Goal: Check status: Check status

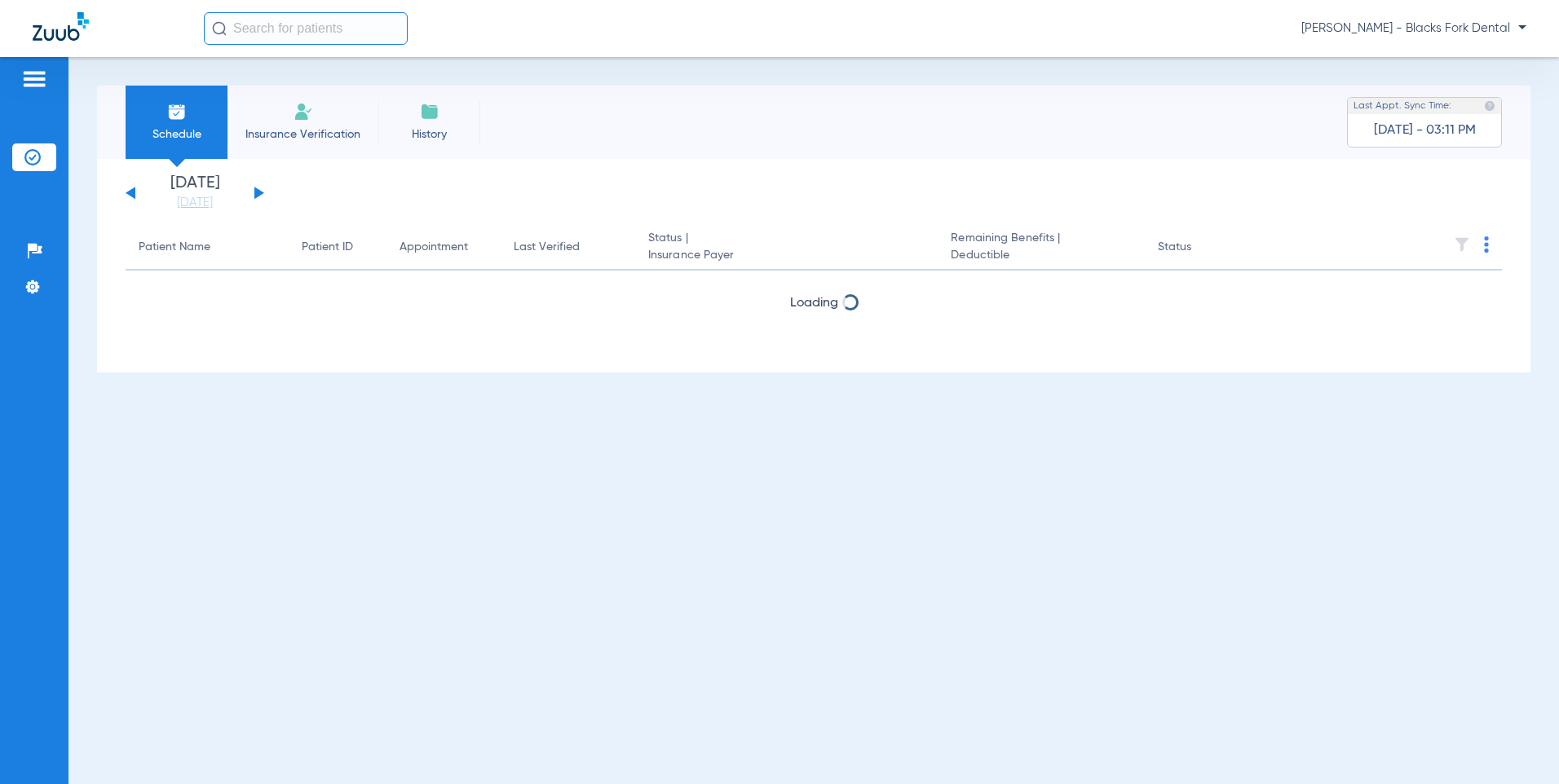
click at [133, 195] on button at bounding box center [131, 193] width 10 height 12
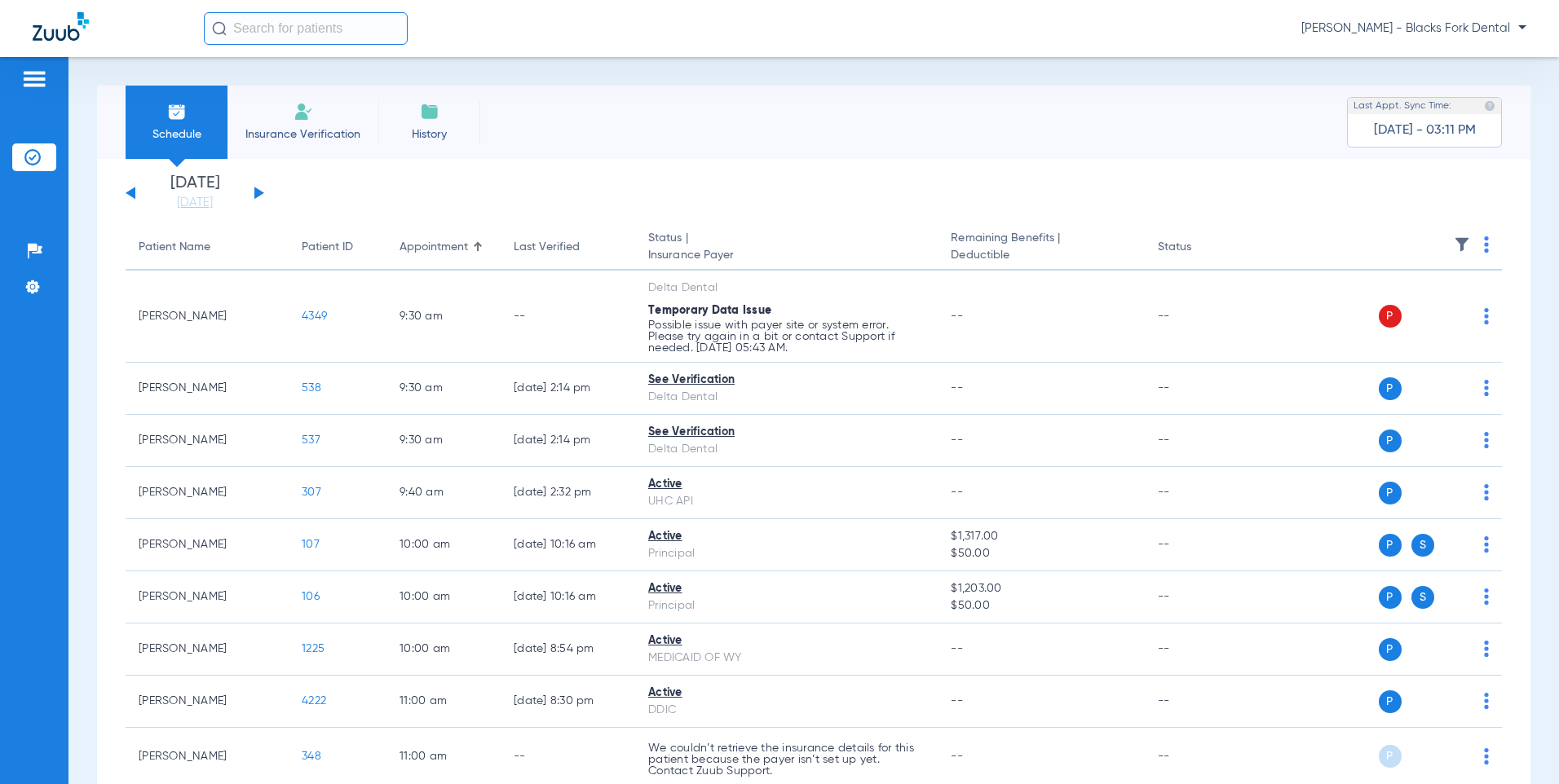
click at [132, 189] on div "[DATE] [DATE] [DATE] [DATE] [DATE] [DATE] [DATE] [DATE] [DATE] [DATE] [DATE] [D…" at bounding box center [195, 194] width 138 height 36
click at [132, 193] on button at bounding box center [131, 193] width 10 height 12
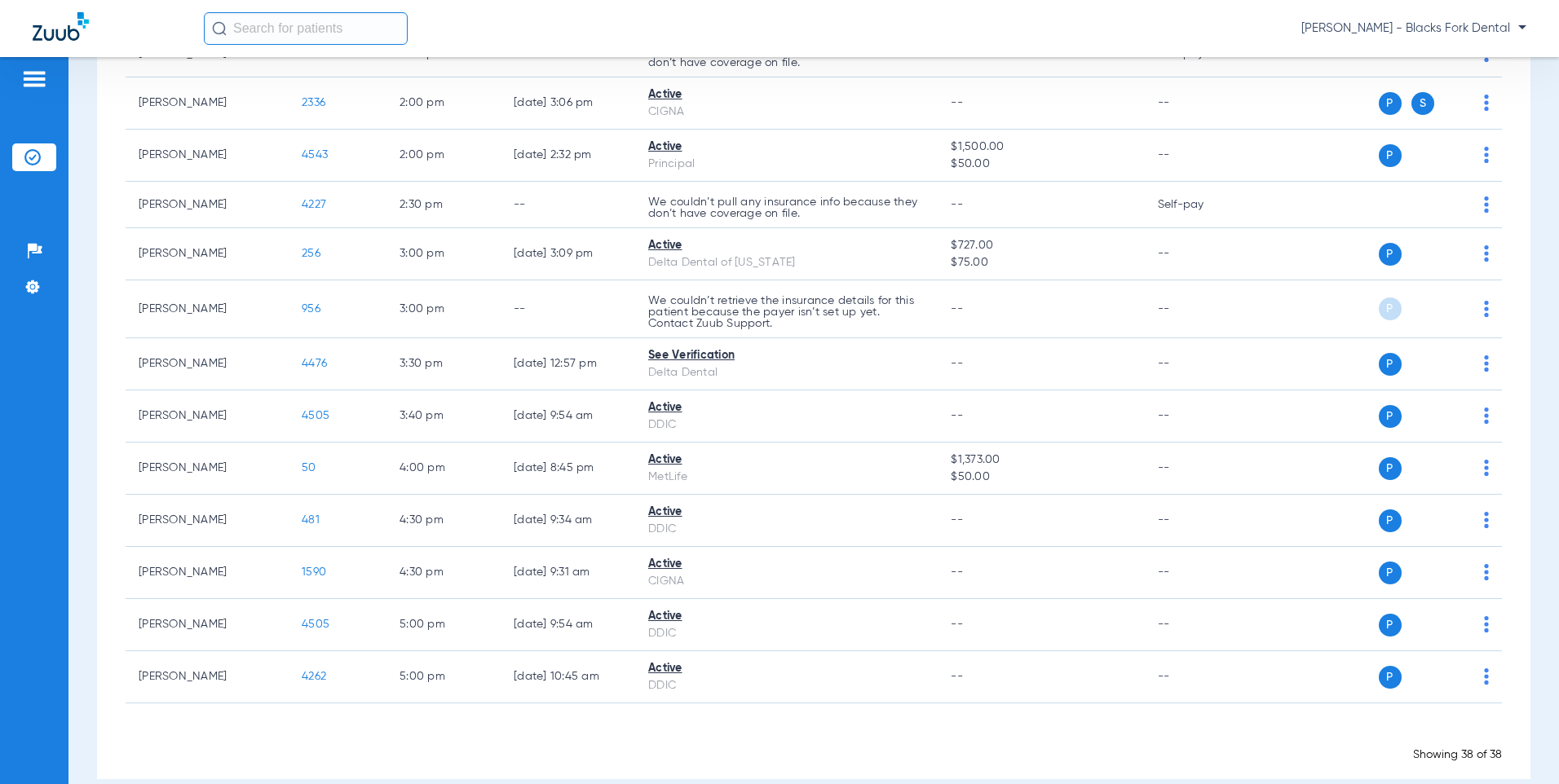
scroll to position [1549, 0]
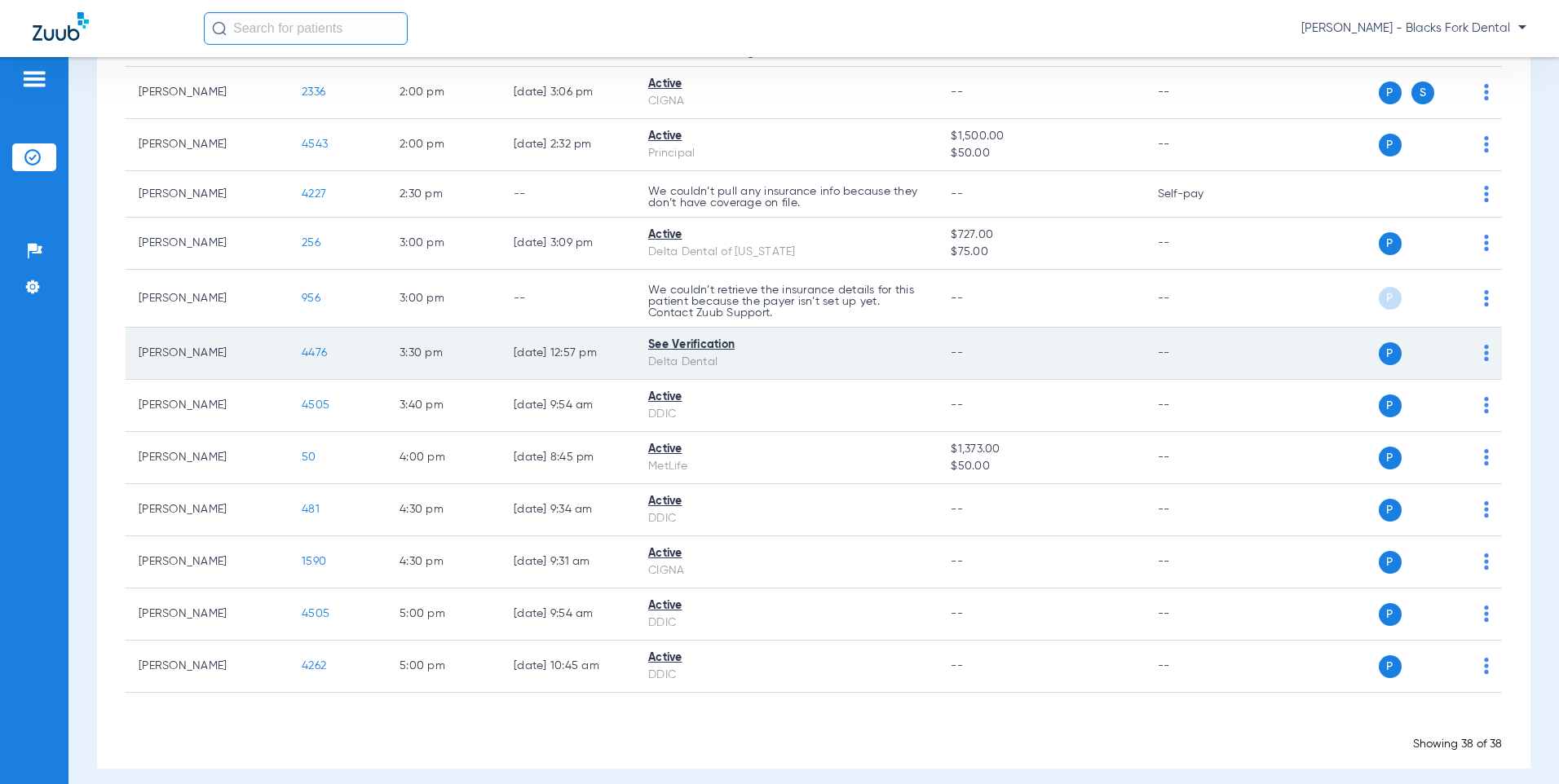
click at [315, 350] on span "4476" at bounding box center [314, 353] width 25 height 11
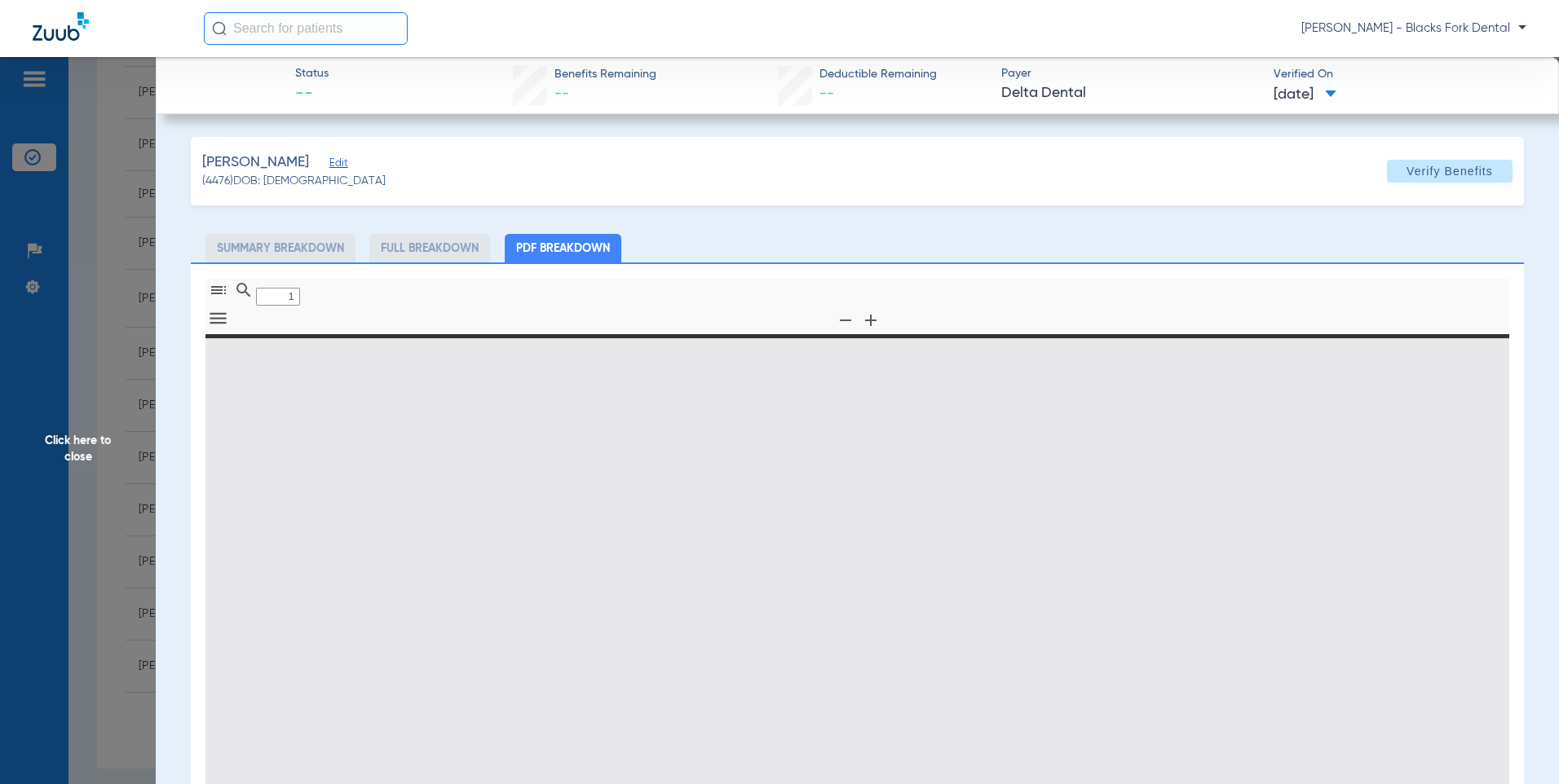
type input "0"
select select "page-width"
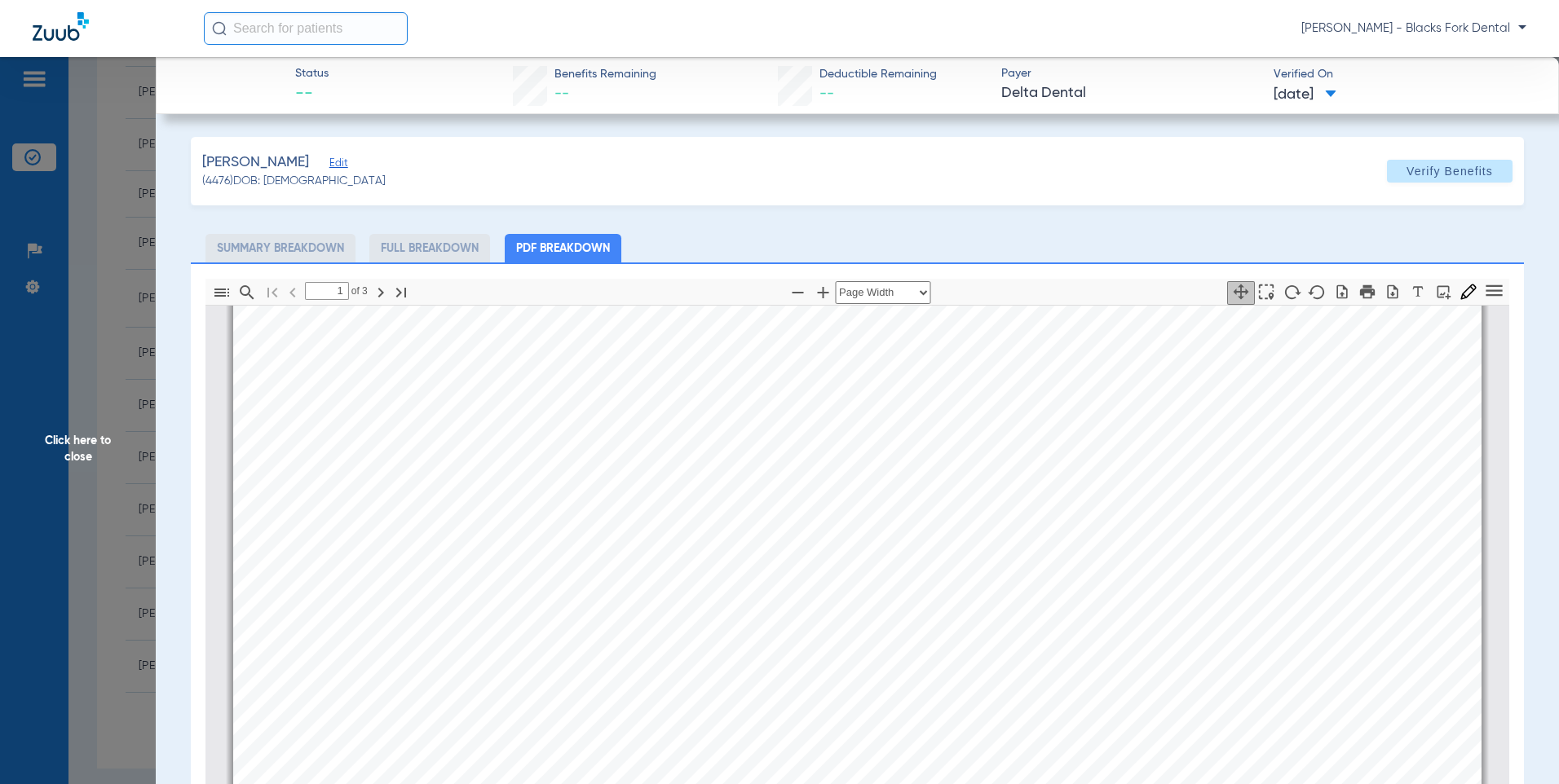
scroll to position [0, 0]
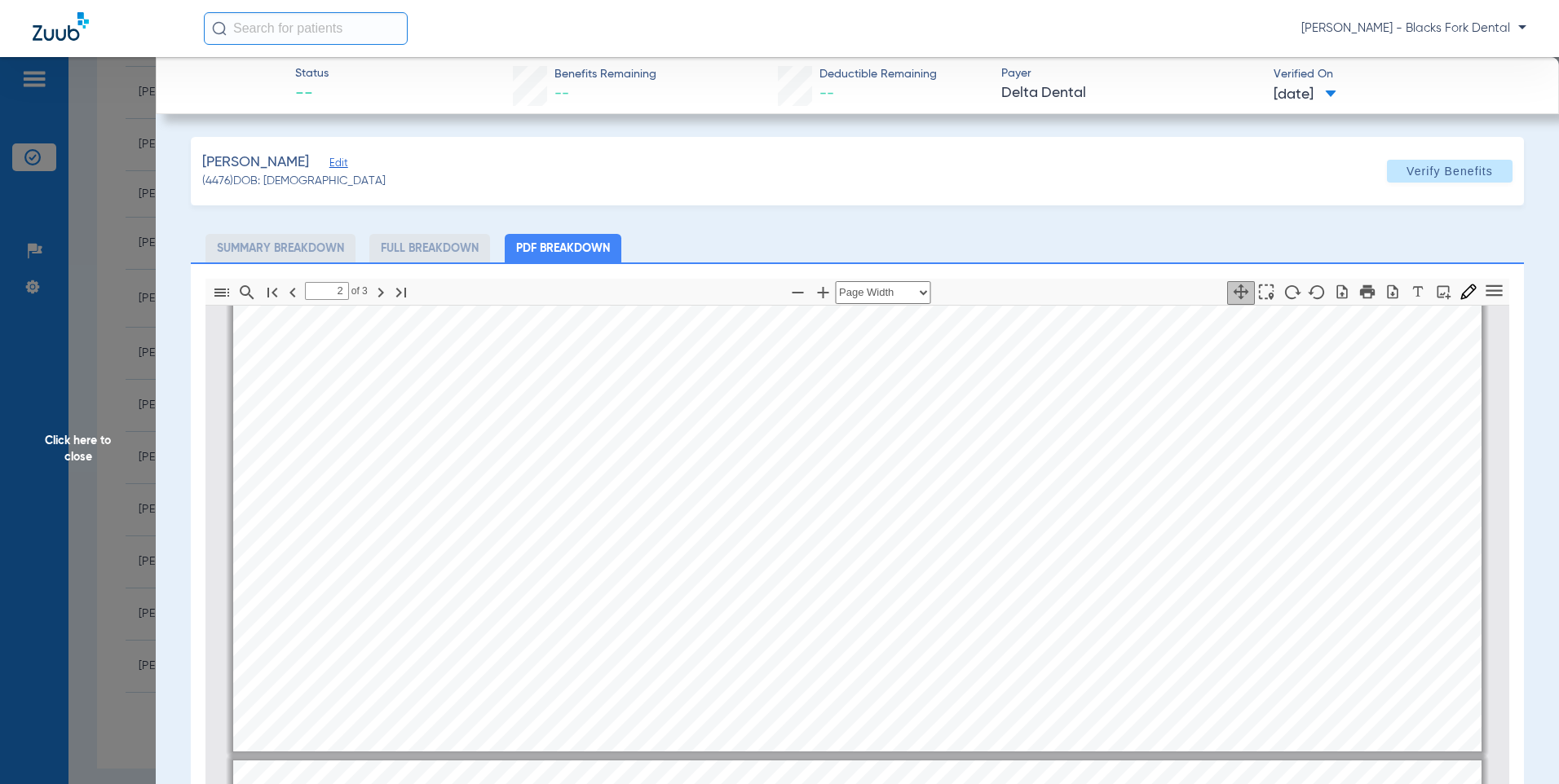
type input "3"
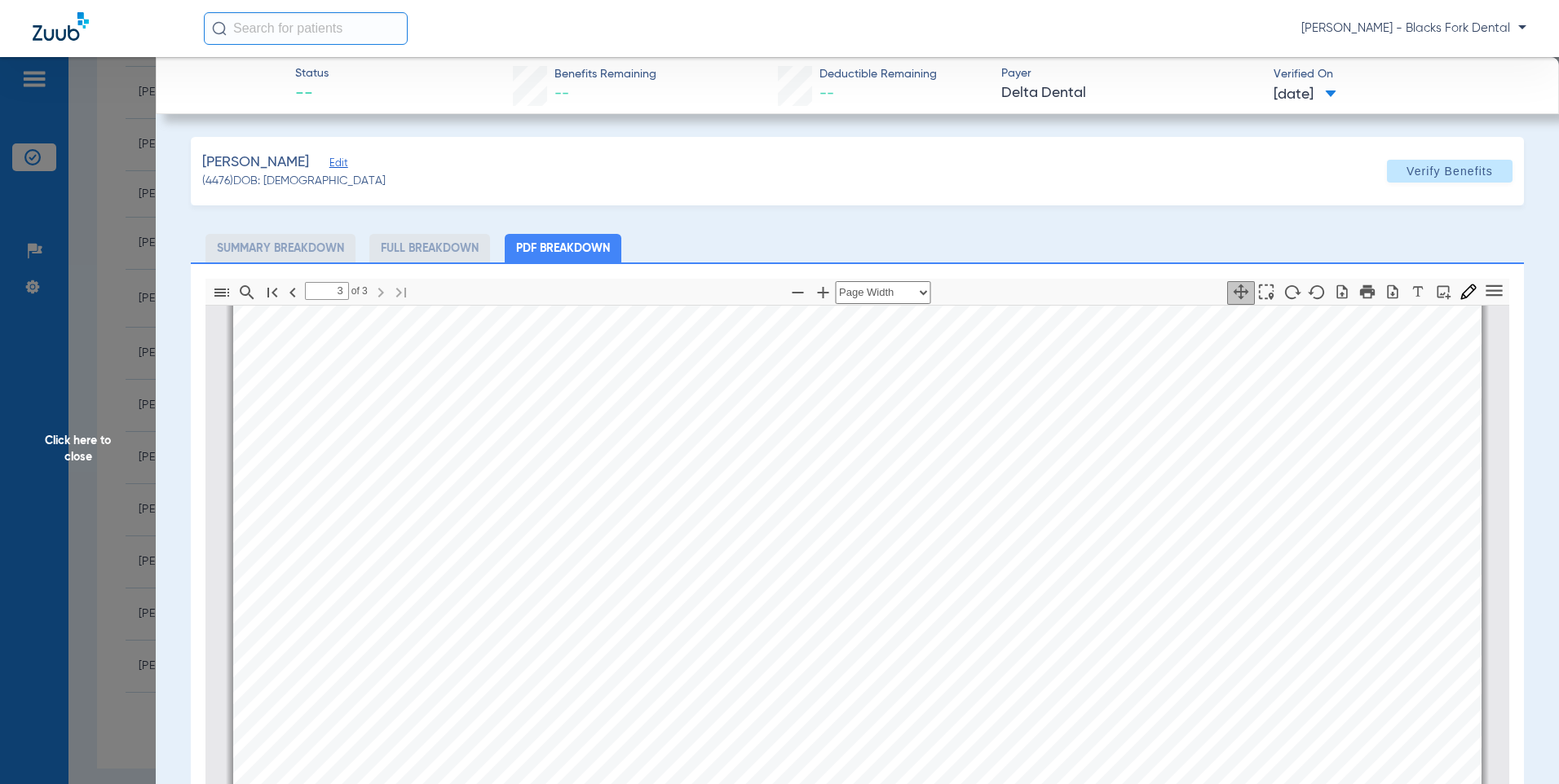
scroll to position [3668, 0]
click at [76, 173] on span "Click here to close" at bounding box center [77, 449] width 156 height 784
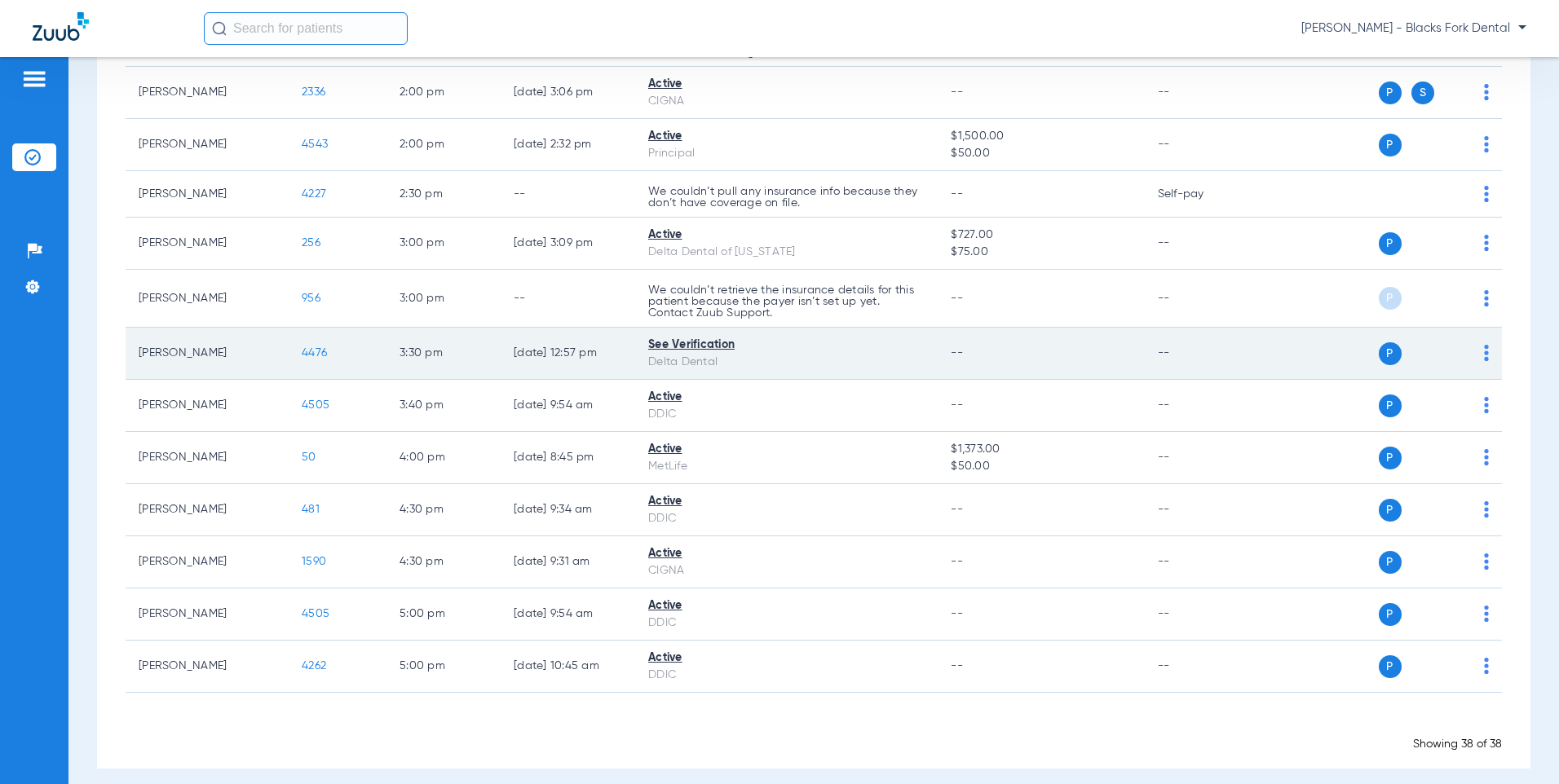
click at [309, 351] on span "4476" at bounding box center [314, 353] width 25 height 11
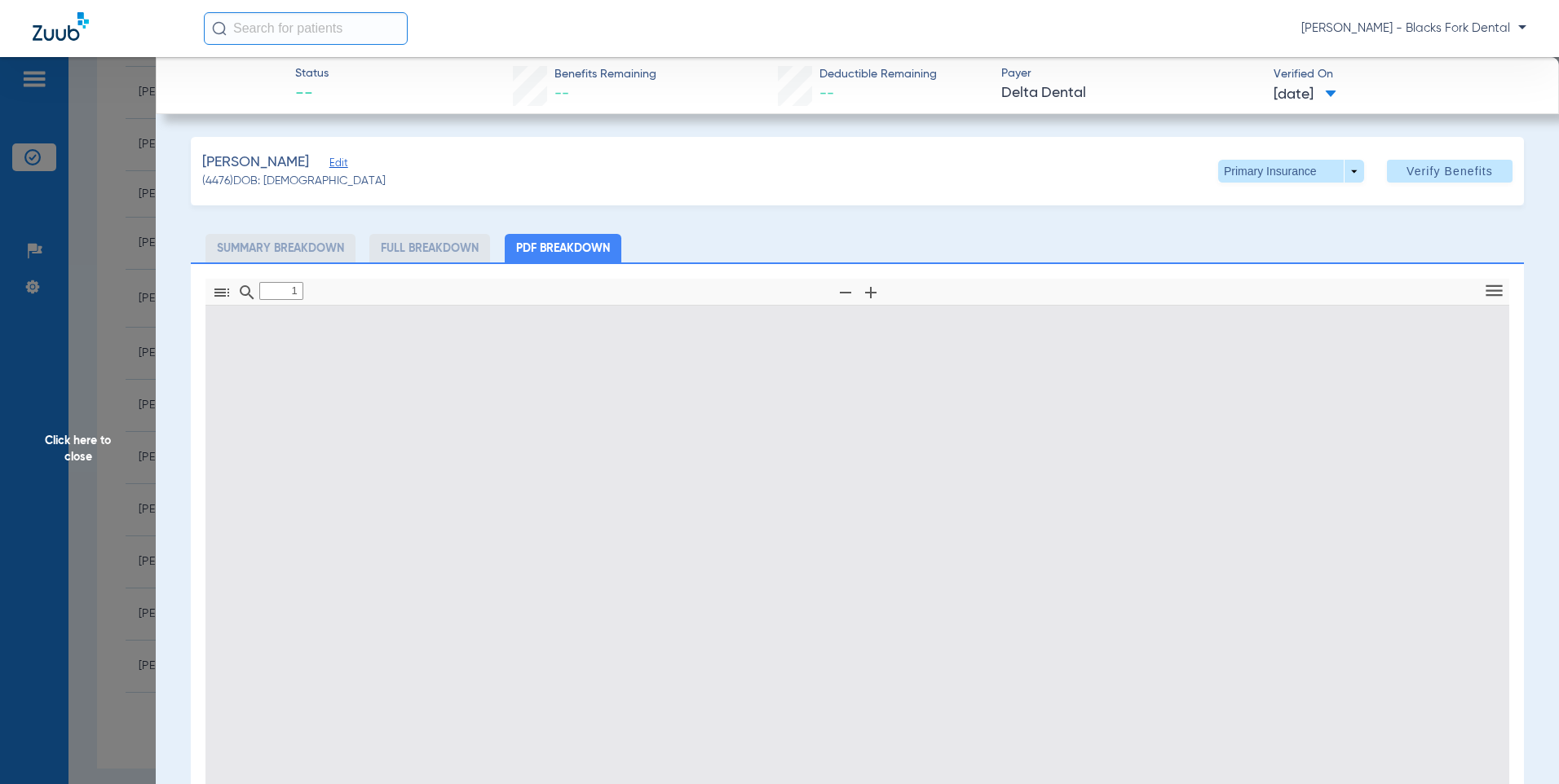
type input "0"
select select "page-width"
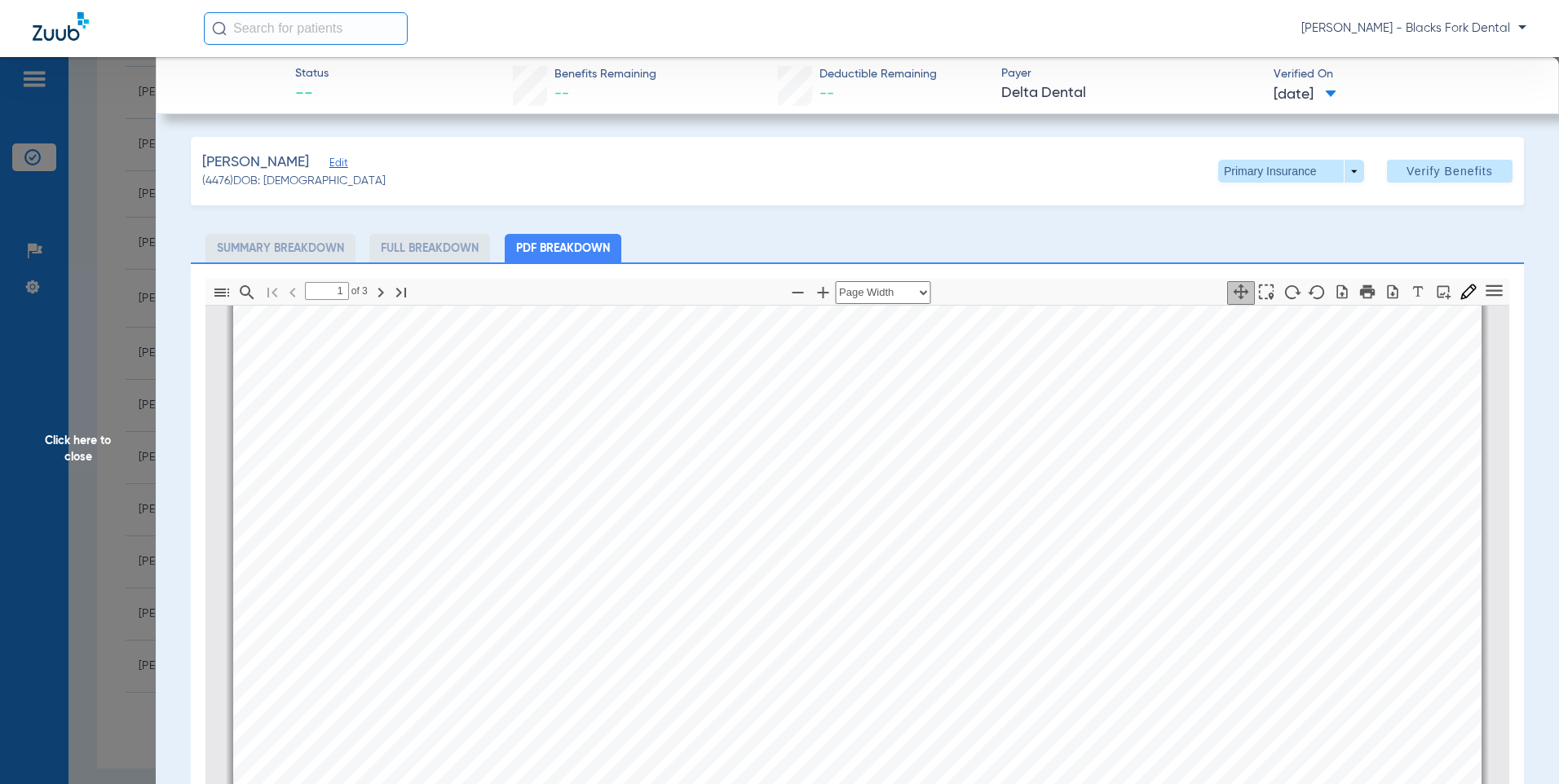
scroll to position [905, 0]
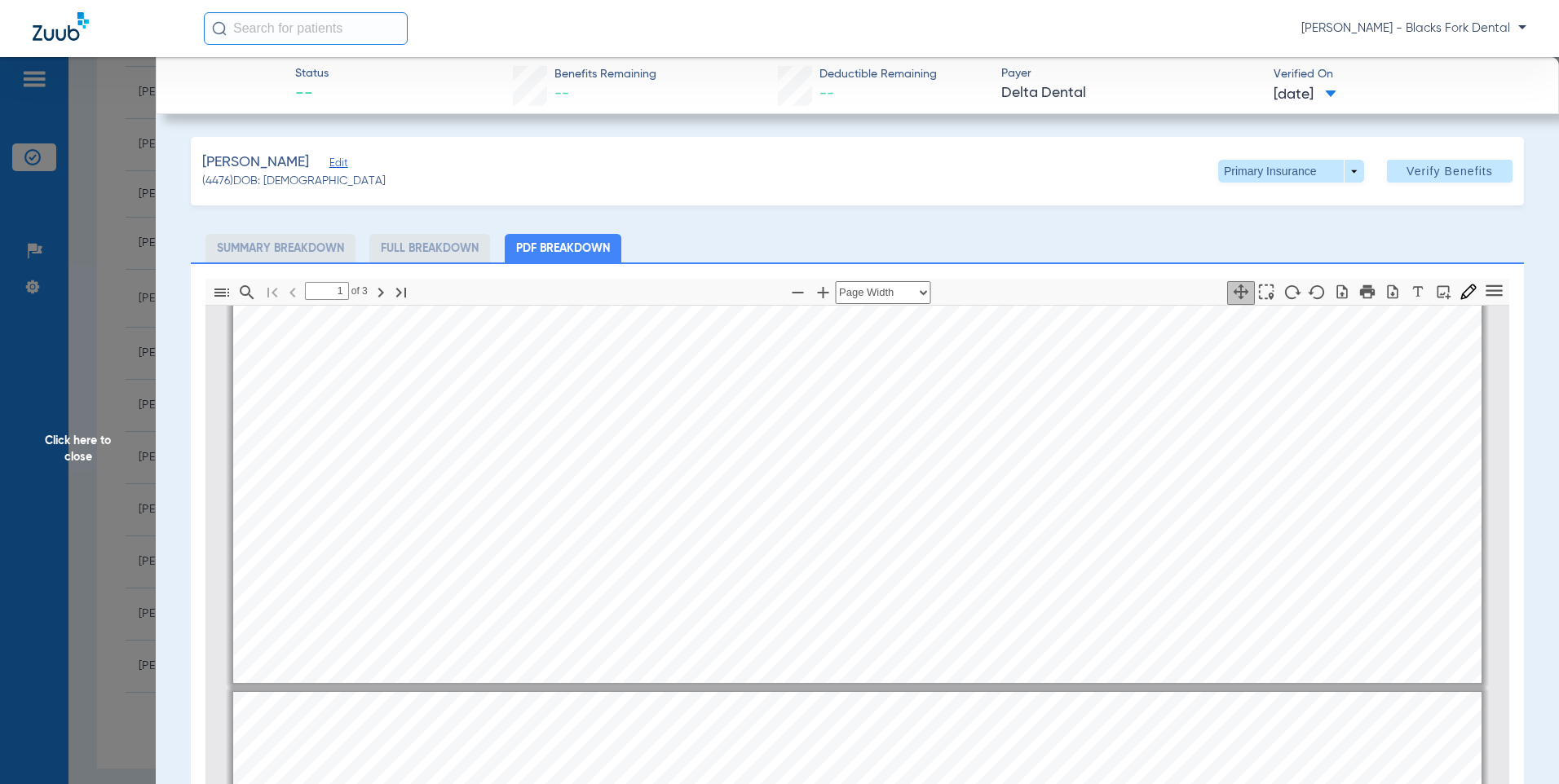
type input "2"
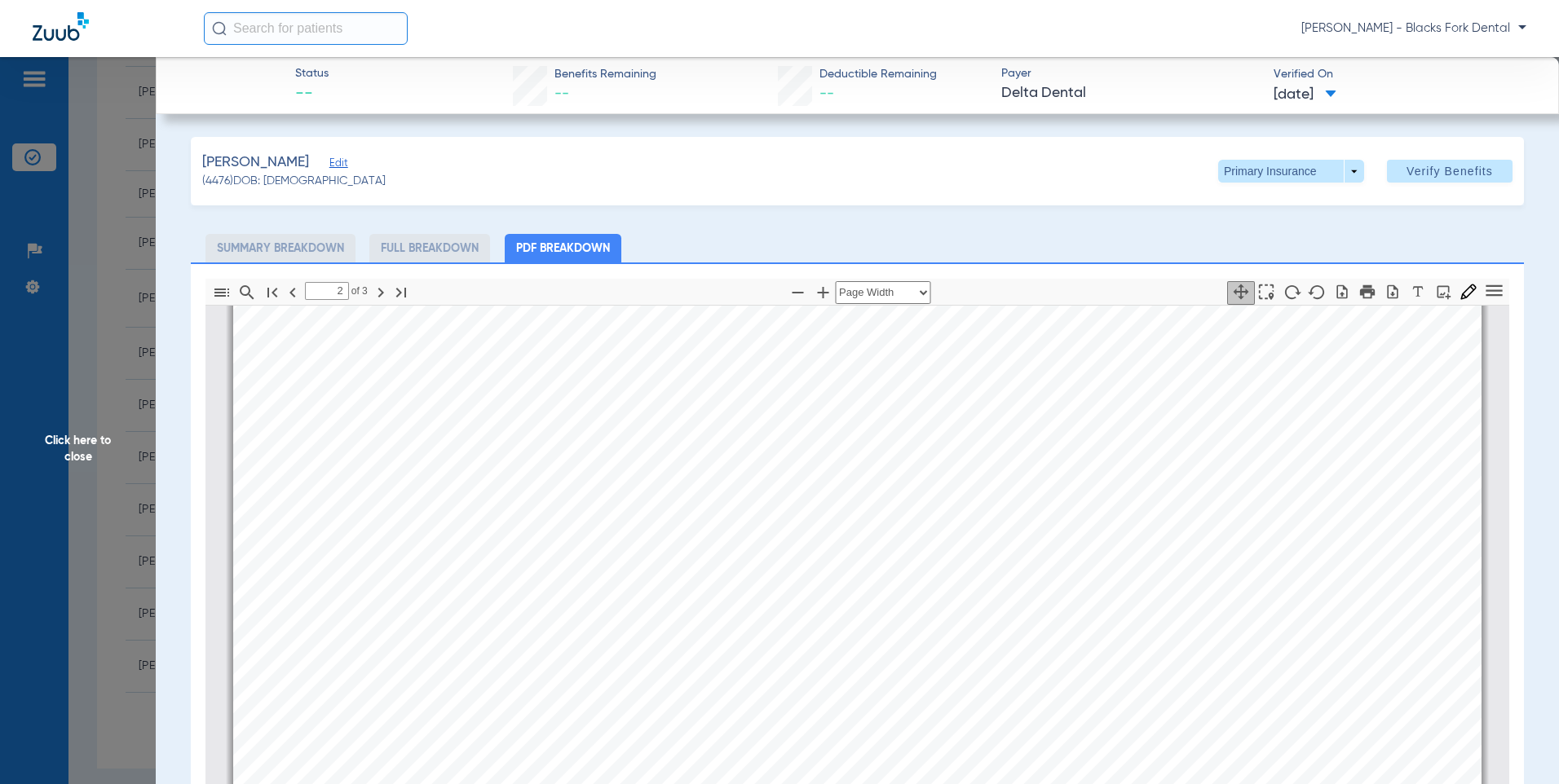
scroll to position [1883, 0]
click at [60, 260] on span "Click here to close" at bounding box center [77, 449] width 156 height 784
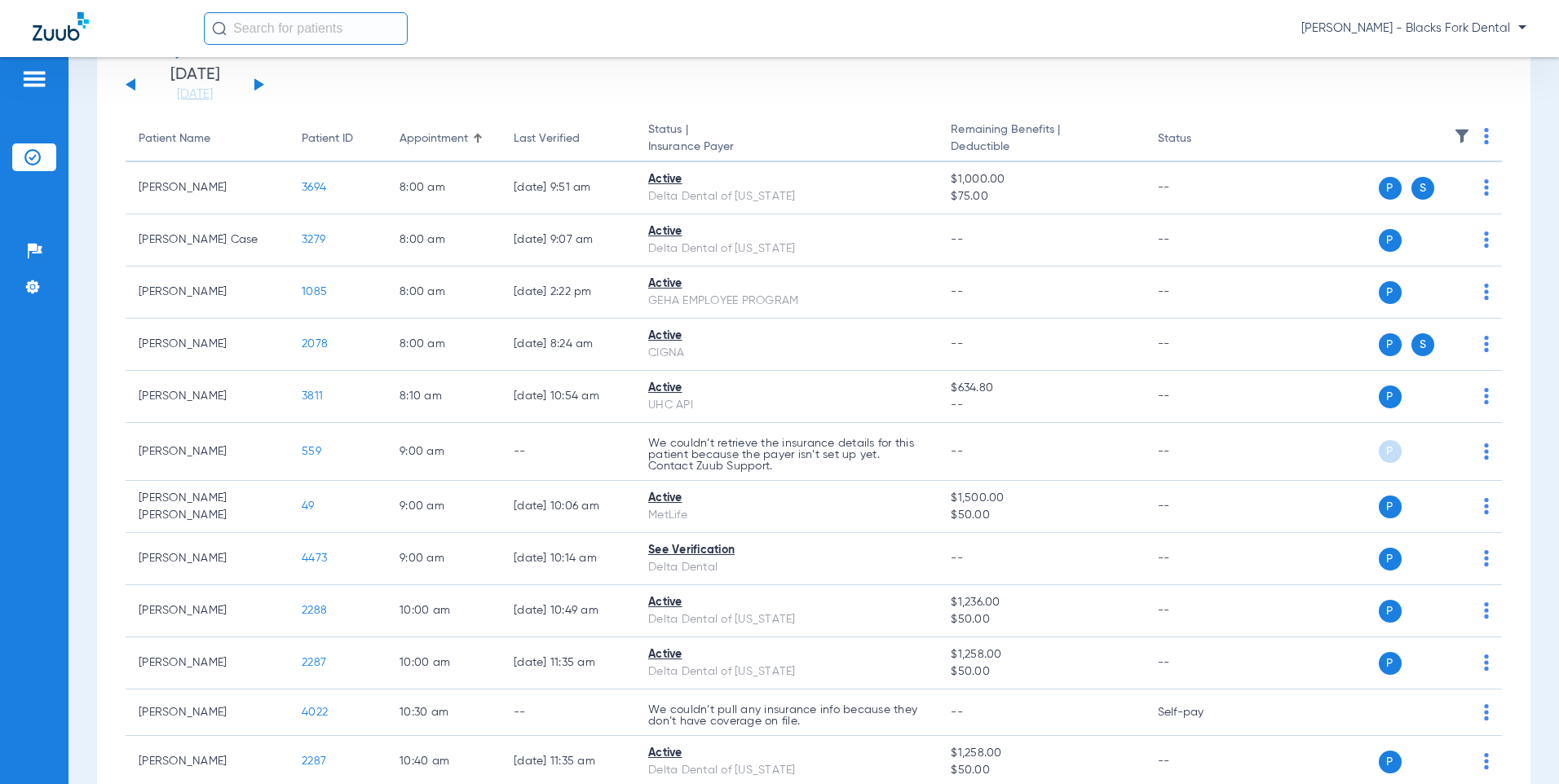
scroll to position [0, 0]
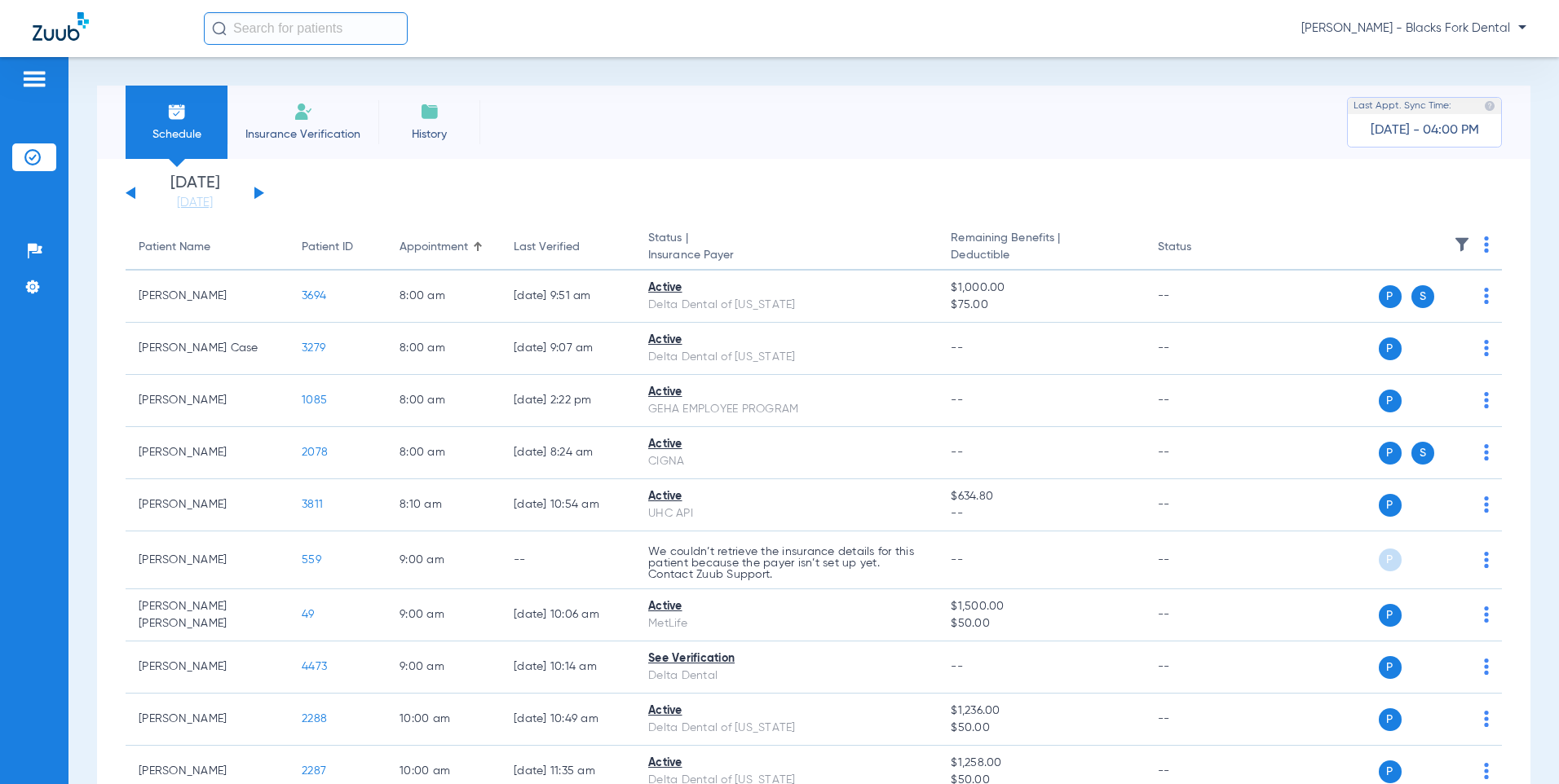
drag, startPoint x: 256, startPoint y: 196, endPoint x: 239, endPoint y: 252, distance: 58.5
click at [256, 196] on button at bounding box center [260, 193] width 10 height 12
